Goal: Find specific page/section: Find specific page/section

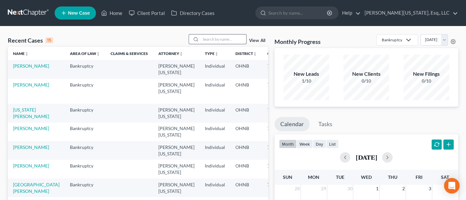
click at [213, 39] on input "search" at bounding box center [224, 38] width 46 height 9
type input "Setting"
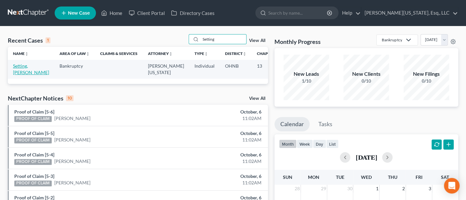
click at [22, 66] on link "Setting, [PERSON_NAME]" at bounding box center [31, 69] width 36 height 12
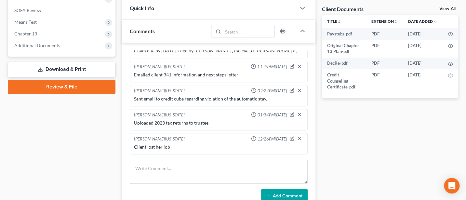
scroll to position [260, 0]
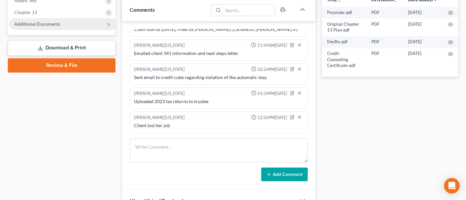
click at [37, 23] on span "Additional Documents" at bounding box center [37, 24] width 46 height 6
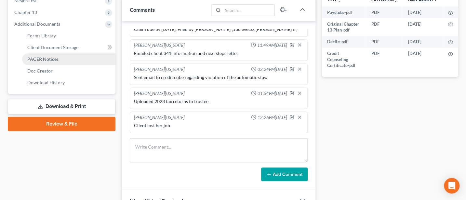
click at [43, 57] on span "PACER Notices" at bounding box center [42, 59] width 31 height 6
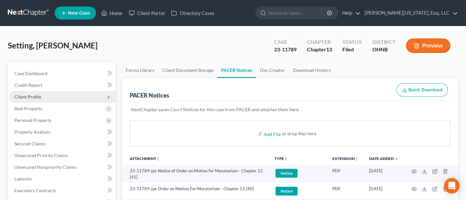
click at [32, 98] on span "Client Profile" at bounding box center [27, 97] width 27 height 6
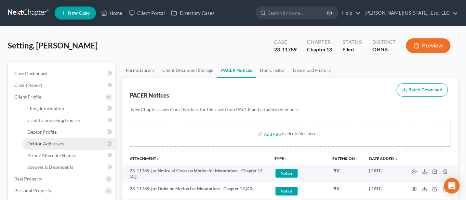
click at [51, 142] on span "Debtor Addresses" at bounding box center [45, 144] width 36 height 6
